Goal: Transaction & Acquisition: Obtain resource

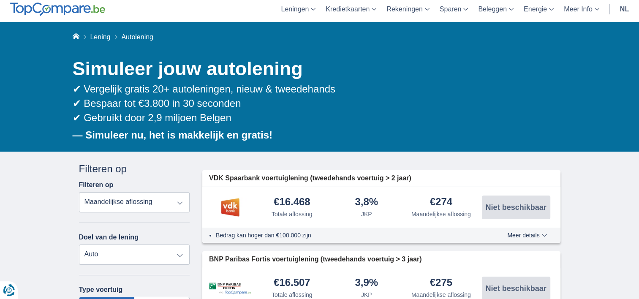
scroll to position [84, 0]
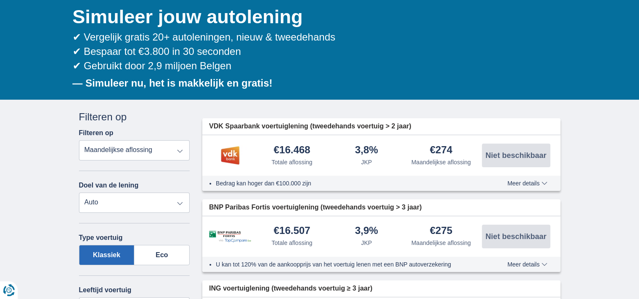
click at [180, 202] on select "Persoonlijke lening Auto Moto / fiets Mobilhome / caravan Renovatie Energie Sch…" at bounding box center [134, 203] width 111 height 20
click at [79, 193] on select "Persoonlijke lening Auto Moto / fiets Mobilhome / caravan Renovatie Energie Sch…" at bounding box center [134, 203] width 111 height 20
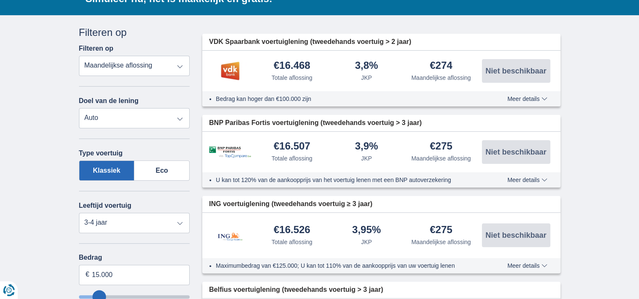
scroll to position [211, 0]
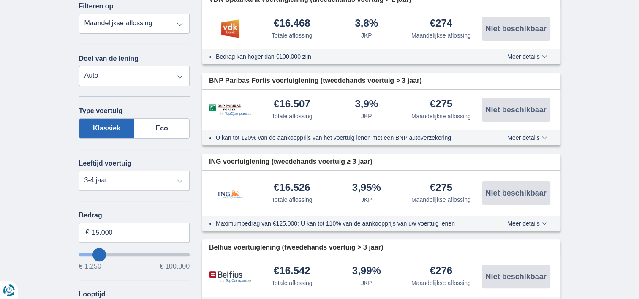
type input "20.250"
type input "21250"
type input "21.250"
select select "120"
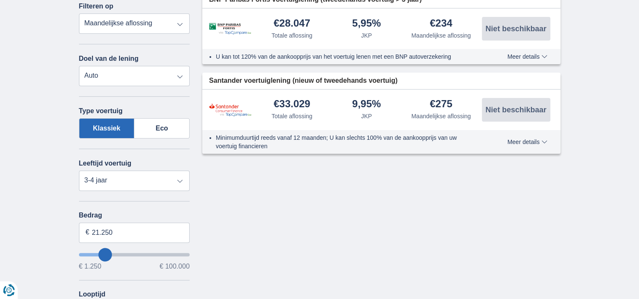
click at [99, 253] on input "wantToBorrow" at bounding box center [134, 254] width 111 height 3
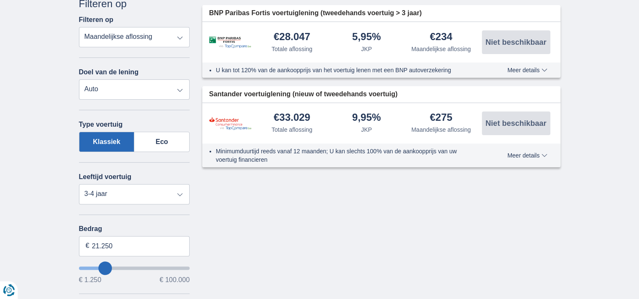
scroll to position [127, 0]
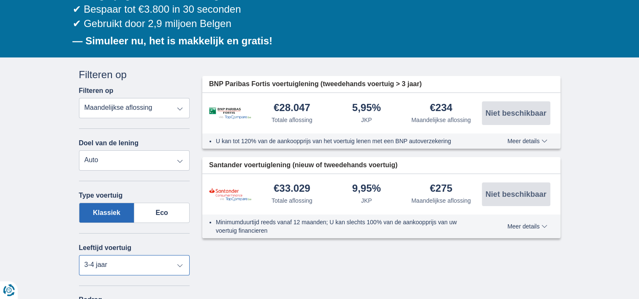
click at [178, 263] on select "Nieuw 0-1 jaar 1-2 jaar 2-3 jaar 3-4 jaar 4-5 jaar 5+ jaar" at bounding box center [134, 265] width 111 height 20
select select "4-5"
click at [79, 255] on select "Nieuw 0-1 jaar 1-2 jaar 2-3 jaar 3-4 jaar 4-5 jaar 5+ jaar" at bounding box center [134, 265] width 111 height 20
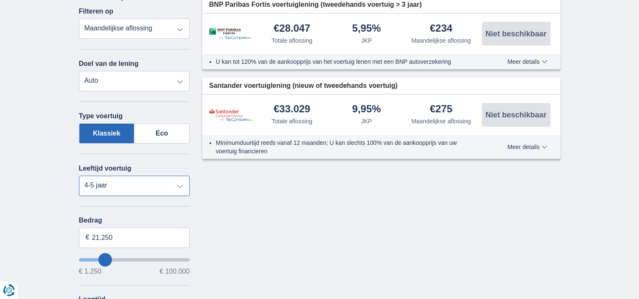
scroll to position [211, 0]
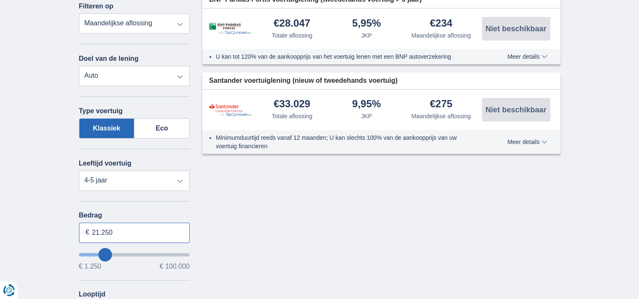
drag, startPoint x: 118, startPoint y: 230, endPoint x: 56, endPoint y: 231, distance: 62.5
click at [56, 231] on div "× widget.non-eligible-application.title widget.non-eligible-application.text no…" at bounding box center [319, 241] width 639 height 537
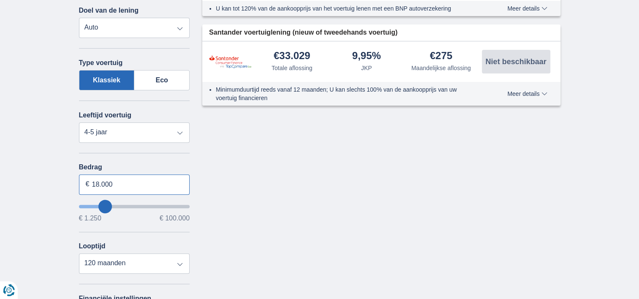
scroll to position [296, 0]
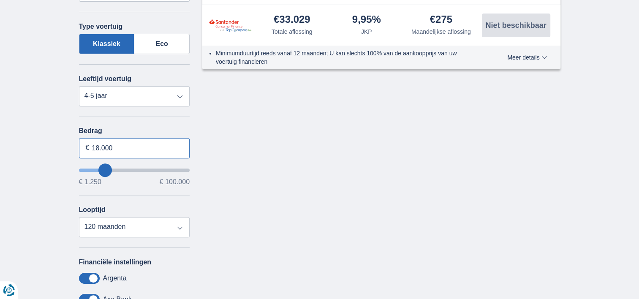
type input "18.000"
type input "18250"
select select "84"
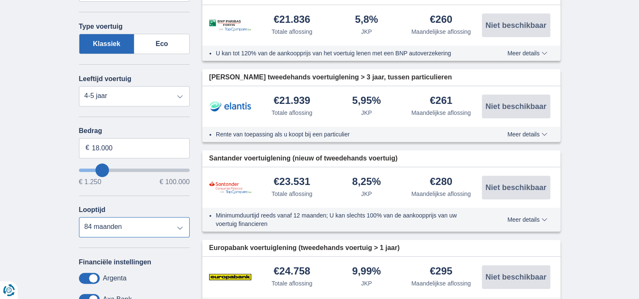
click at [79, 217] on select "12 maanden 18 maanden 24 maanden 30 maanden 36 maanden 42 maanden 48 maanden 60…" at bounding box center [134, 227] width 111 height 20
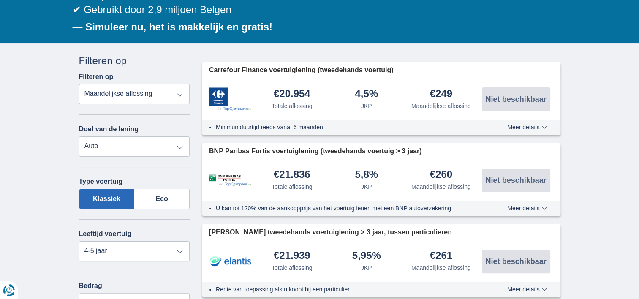
scroll to position [127, 0]
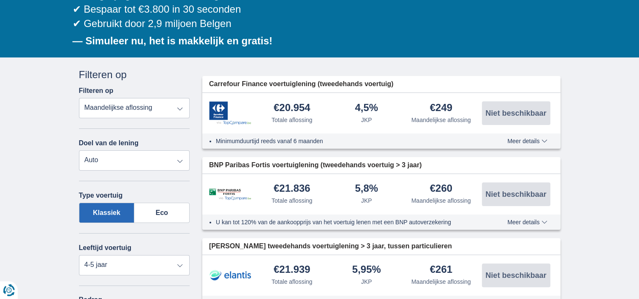
click at [529, 140] on span "Meer details" at bounding box center [527, 141] width 40 height 6
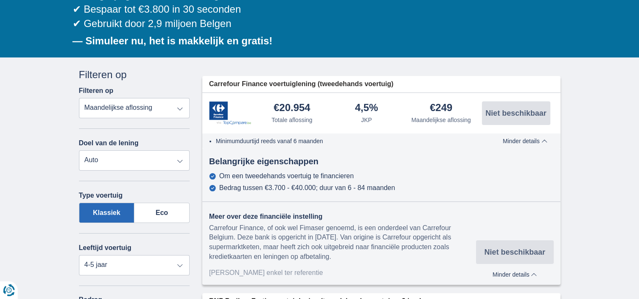
click at [524, 138] on span "Minder details" at bounding box center [524, 141] width 44 height 6
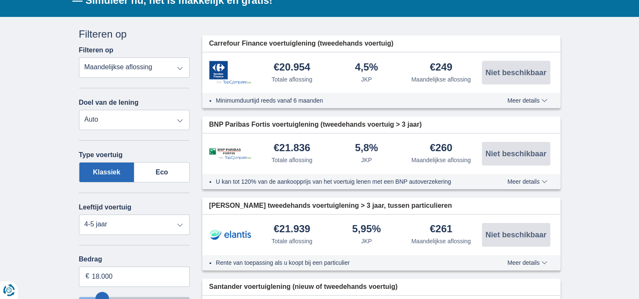
scroll to position [169, 0]
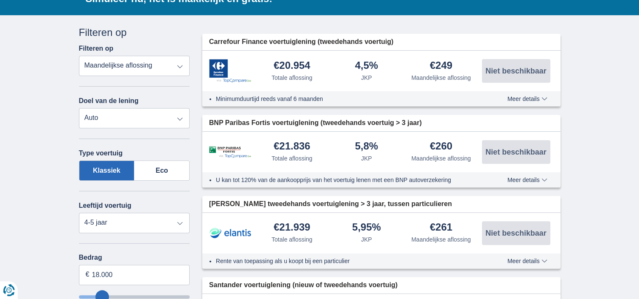
click at [527, 179] on span "Meer details" at bounding box center [527, 180] width 40 height 6
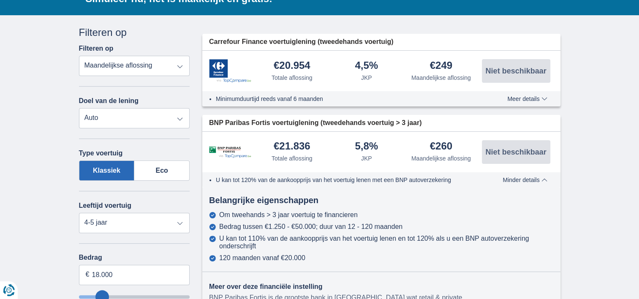
click at [527, 177] on span "Minder details" at bounding box center [524, 180] width 44 height 6
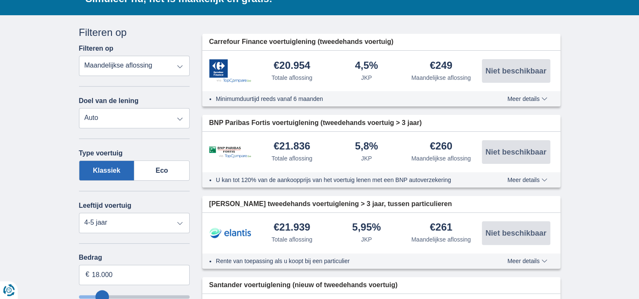
click at [525, 260] on span "Meer details" at bounding box center [527, 261] width 40 height 6
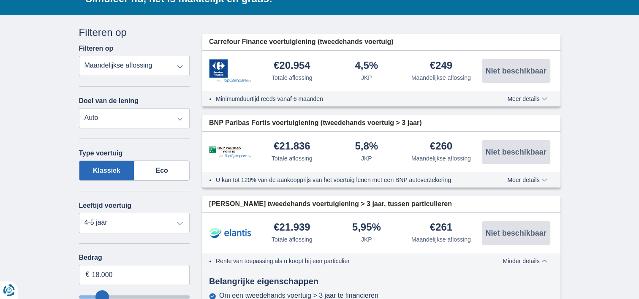
click at [525, 260] on span "Minder details" at bounding box center [524, 261] width 44 height 6
